Goal: Information Seeking & Learning: Learn about a topic

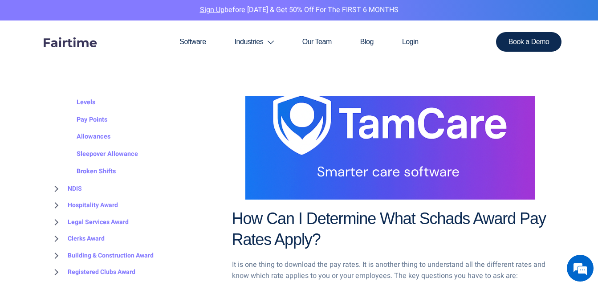
scroll to position [101, 0]
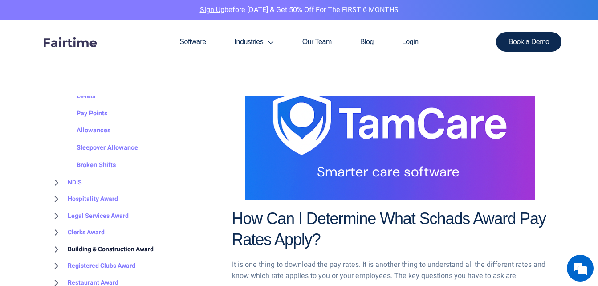
click at [78, 241] on link "Building & Construction Award" at bounding box center [102, 249] width 104 height 17
click at [76, 180] on link "NDIS" at bounding box center [66, 182] width 32 height 17
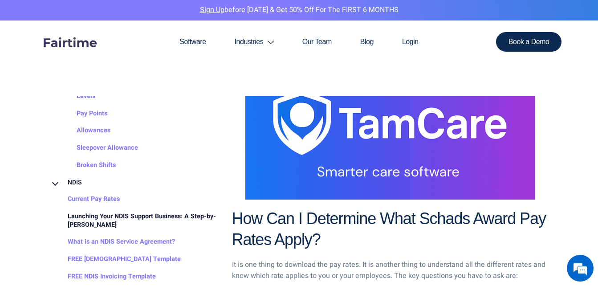
click at [93, 219] on link "Launching Your NDIS Support Business: A Step-by-[PERSON_NAME]" at bounding box center [134, 220] width 169 height 25
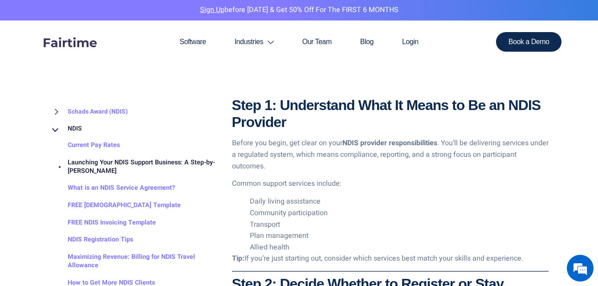
scroll to position [665, 0]
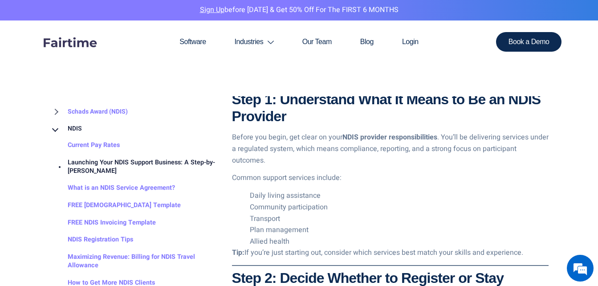
drag, startPoint x: 599, startPoint y: 280, endPoint x: 562, endPoint y: 76, distance: 207.1
click at [562, 76] on section "Software Industries Aged Care Award Schads Award Clerks Private Sector Award Le…" at bounding box center [299, 58] width 598 height 76
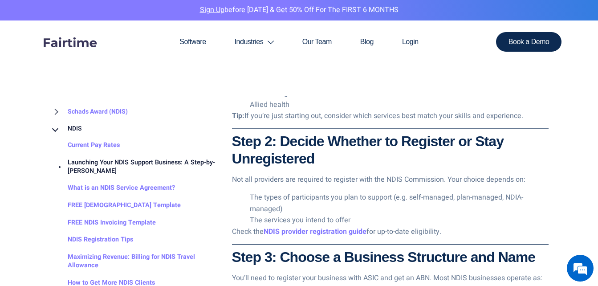
scroll to position [861, 0]
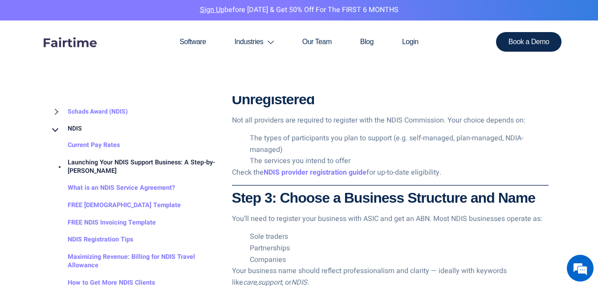
drag, startPoint x: 600, startPoint y: 281, endPoint x: 548, endPoint y: 69, distance: 218.3
click at [548, 69] on section "Software Industries Aged Care Award Schads Award Clerks Private Sector Award Le…" at bounding box center [299, 58] width 598 height 76
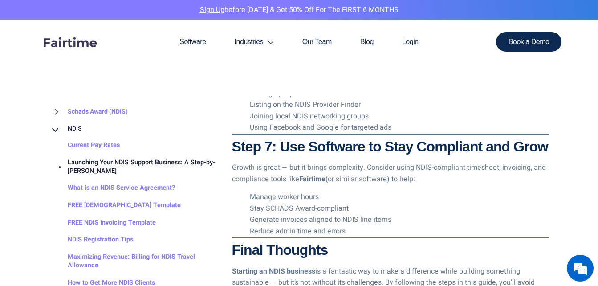
scroll to position [1443, 0]
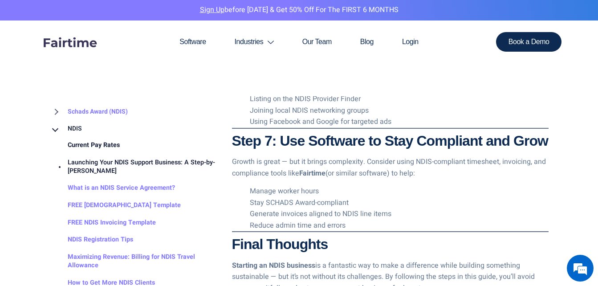
click at [84, 143] on link "Current Pay Rates" at bounding box center [85, 145] width 70 height 17
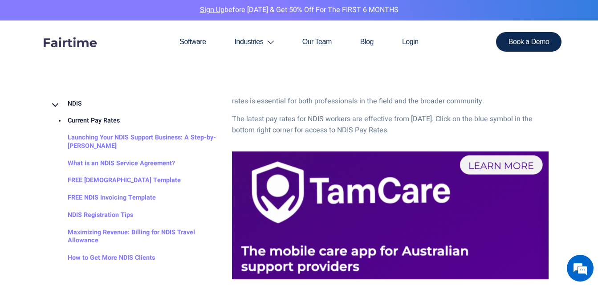
scroll to position [1182, 0]
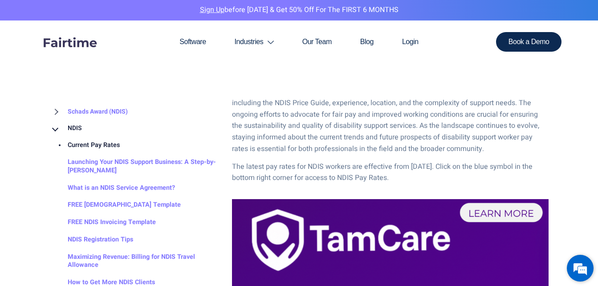
click at [577, 270] on em at bounding box center [580, 268] width 24 height 24
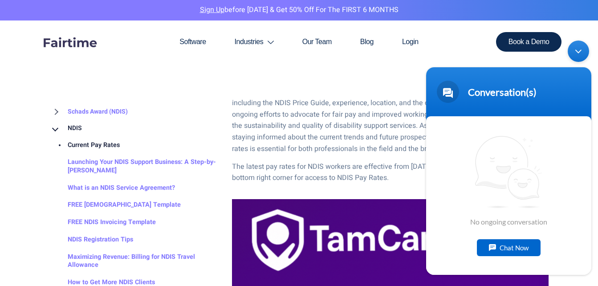
click at [576, 46] on div "Minimize live chat window" at bounding box center [578, 51] width 21 height 21
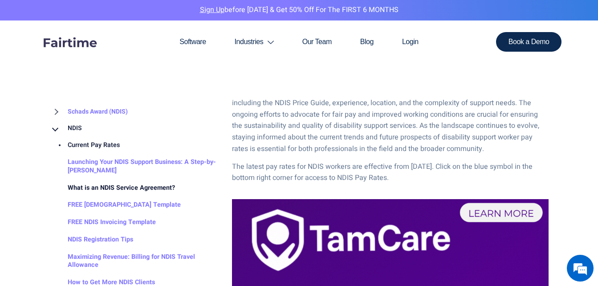
click at [151, 187] on link "What is an NDIS Service Agreement?" at bounding box center [112, 187] width 125 height 17
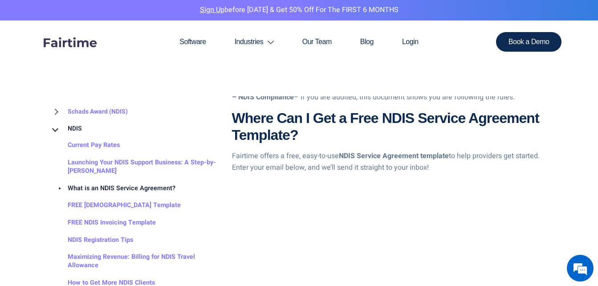
scroll to position [933, 0]
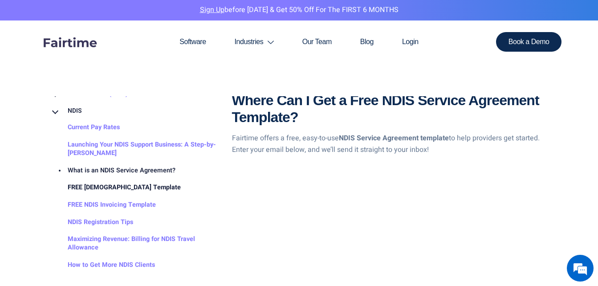
click at [138, 187] on link "FREE [DEMOGRAPHIC_DATA] Template" at bounding box center [115, 187] width 131 height 17
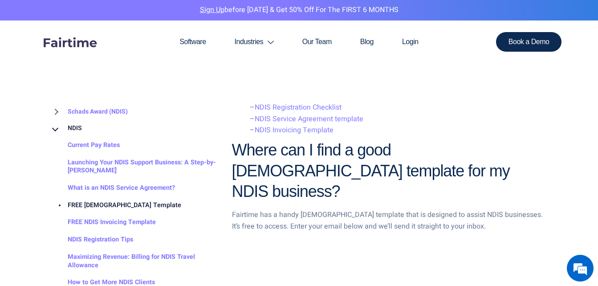
scroll to position [1200, 0]
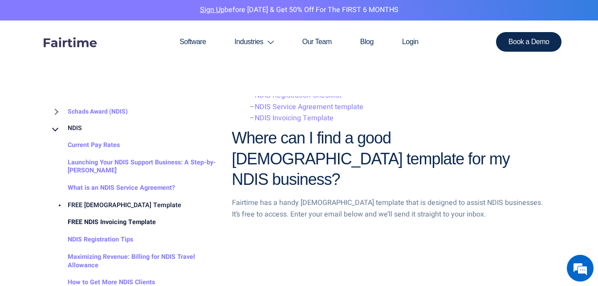
click at [118, 214] on link "FREE NDIS Invoicing Template" at bounding box center [103, 222] width 106 height 17
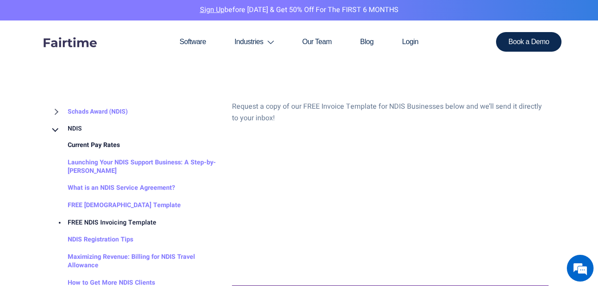
click at [99, 142] on link "Current Pay Rates" at bounding box center [85, 145] width 70 height 17
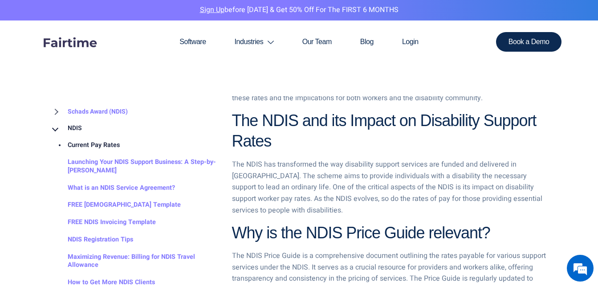
scroll to position [481, 0]
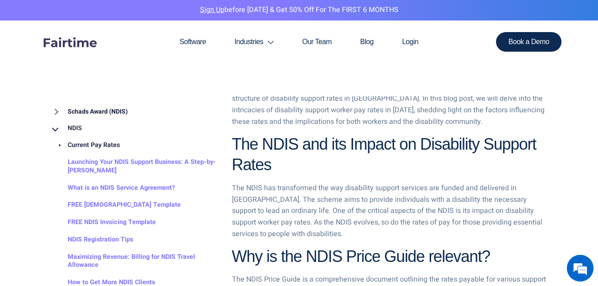
click at [96, 110] on link "Schads Award (NDIS)" at bounding box center [89, 111] width 78 height 17
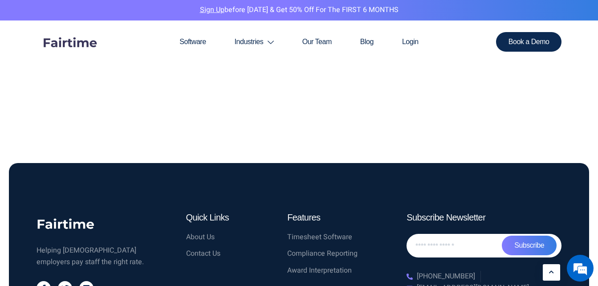
scroll to position [1798, 0]
